Goal: Find specific page/section: Find specific page/section

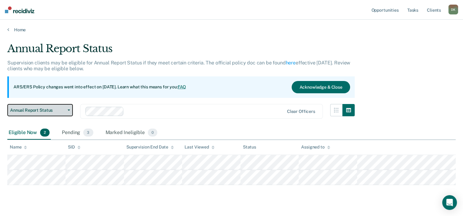
click at [68, 111] on button "Annual Report Status" at bounding box center [40, 110] width 66 height 12
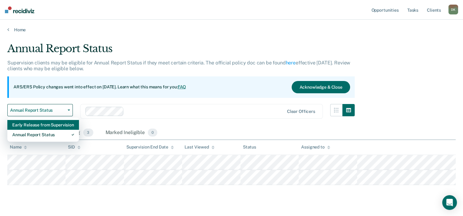
click at [65, 124] on div "Early Release from Supervision" at bounding box center [43, 125] width 62 height 10
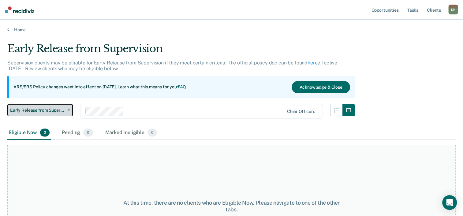
click at [68, 111] on button "Early Release from Supervision" at bounding box center [40, 110] width 66 height 12
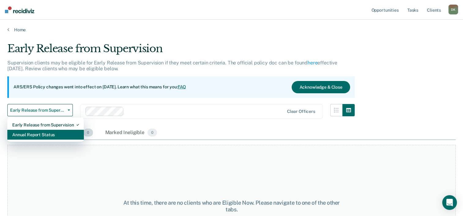
click at [64, 133] on div "Annual Report Status" at bounding box center [45, 135] width 67 height 10
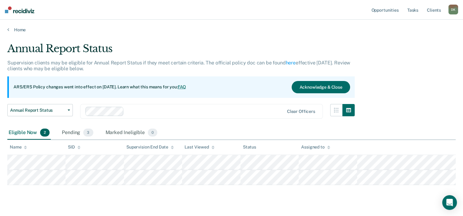
drag, startPoint x: 24, startPoint y: 1, endPoint x: 311, endPoint y: 52, distance: 292.1
click at [311, 52] on div "Annual Report Status" at bounding box center [181, 50] width 348 height 17
click at [85, 133] on span "3" at bounding box center [88, 132] width 10 height 8
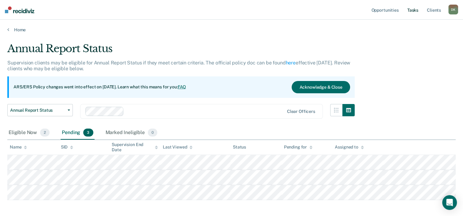
click at [413, 9] on link "Tasks" at bounding box center [412, 10] width 13 height 20
